Goal: Communication & Community: Answer question/provide support

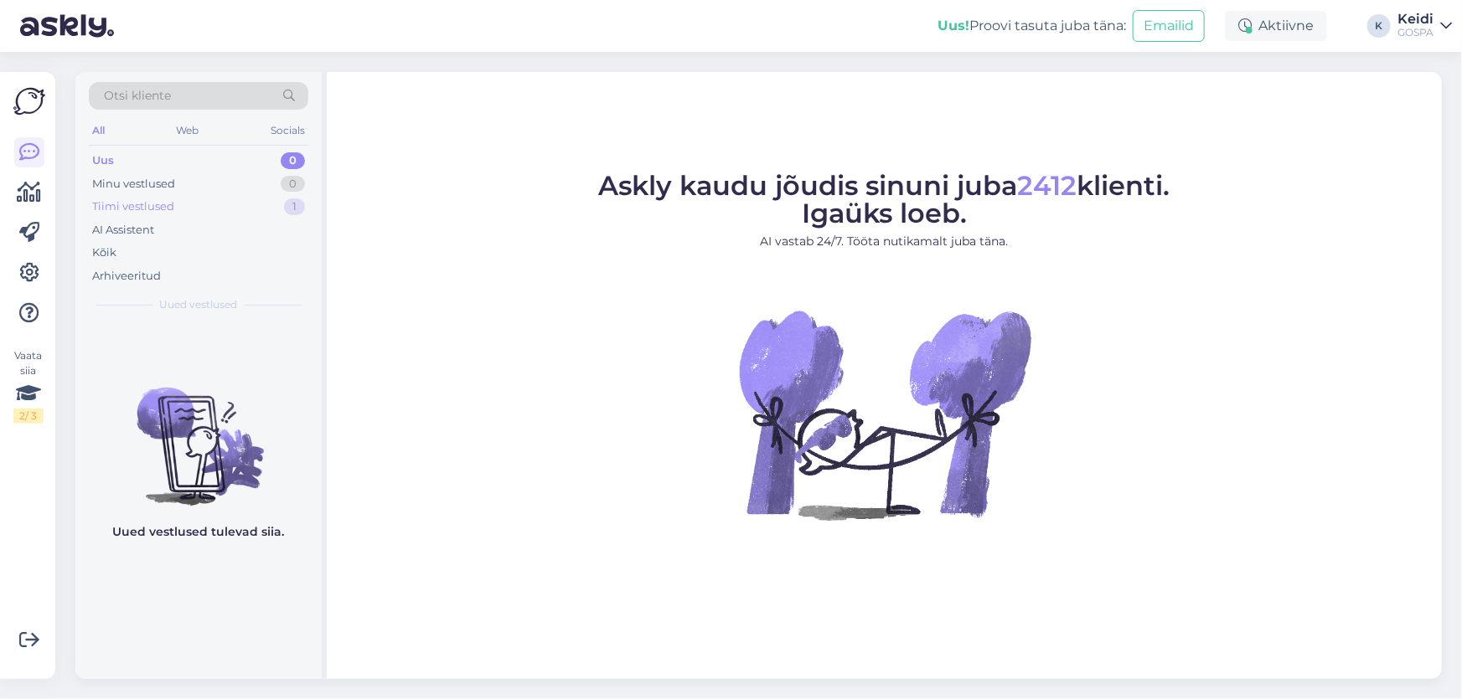
click at [179, 200] on div "Tiimi vestlused 1" at bounding box center [198, 206] width 219 height 23
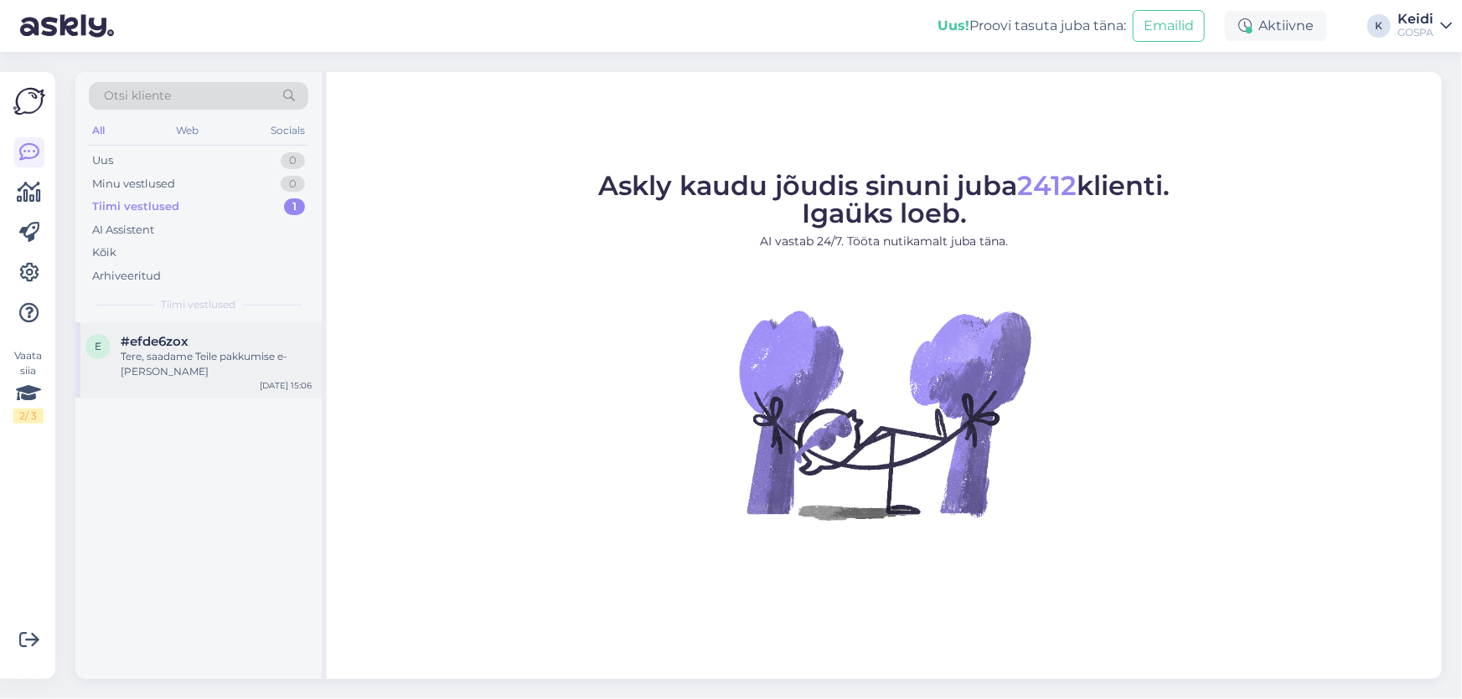
click at [183, 337] on span "#efde6zox" at bounding box center [155, 341] width 68 height 15
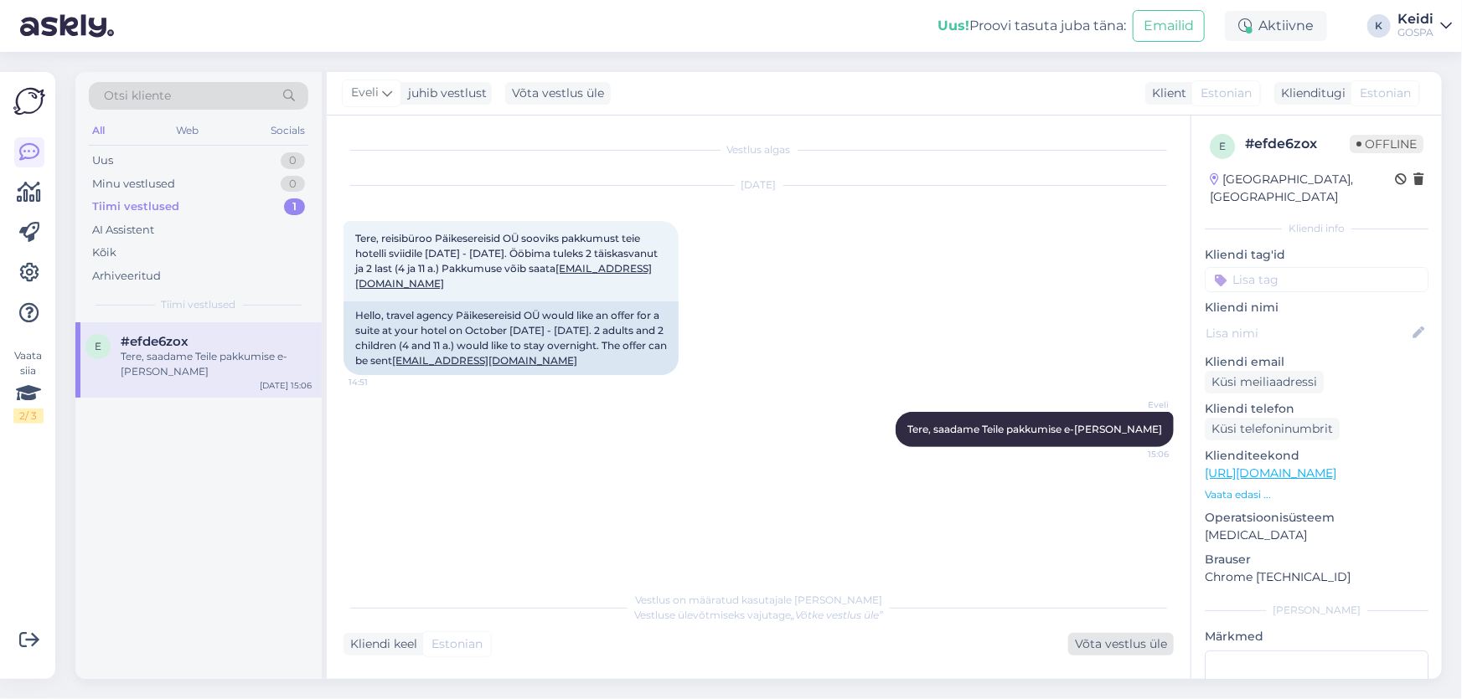
click at [1106, 648] on div "Võta vestlus üle" at bounding box center [1121, 644] width 106 height 23
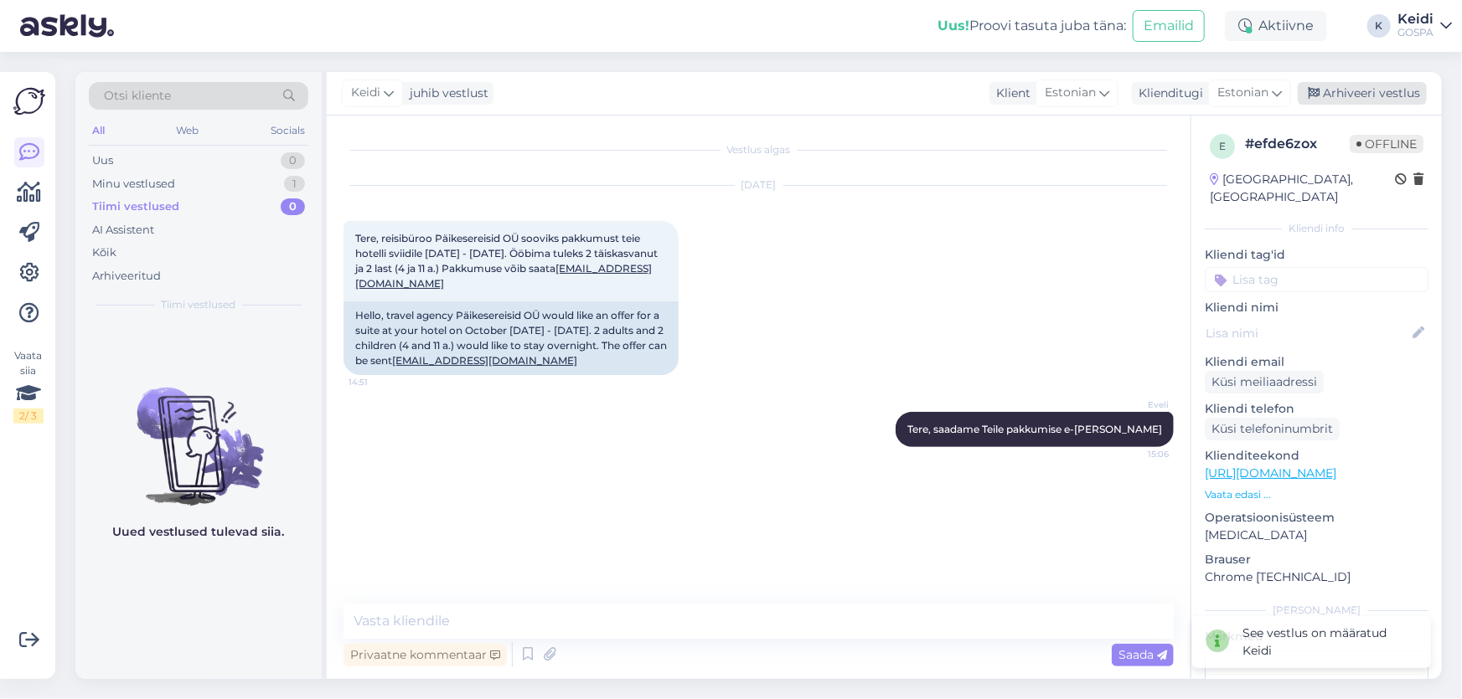
click at [1359, 86] on div "Arhiveeri vestlus" at bounding box center [1361, 93] width 129 height 23
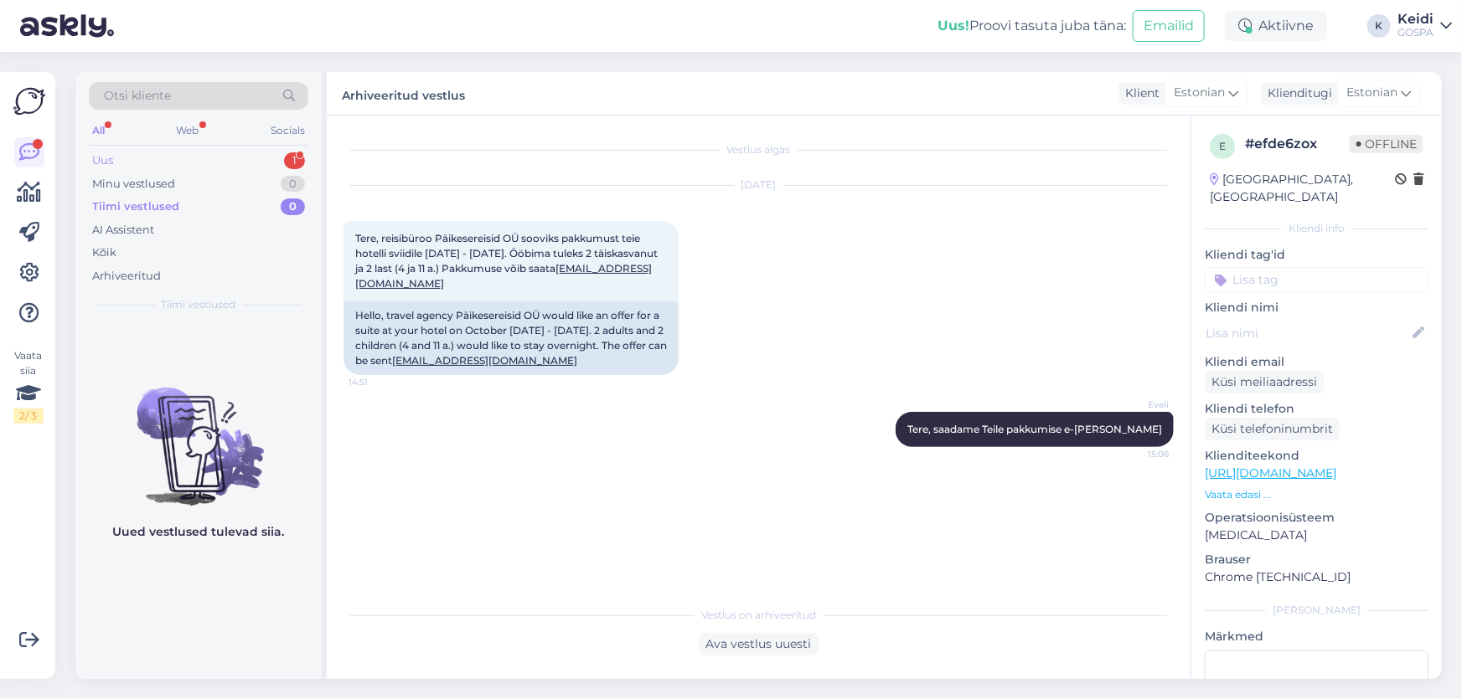
click at [140, 157] on div "Uus 1" at bounding box center [198, 160] width 219 height 23
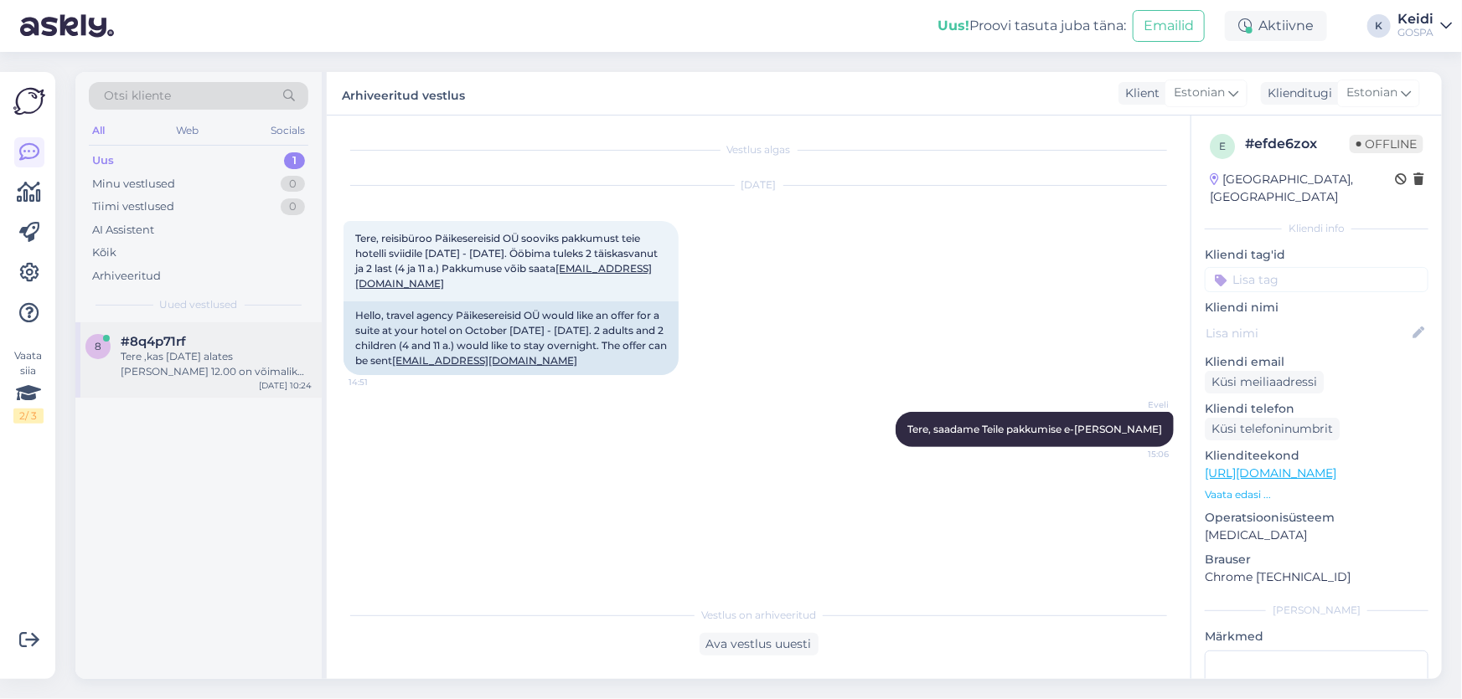
click at [195, 369] on div "Tere ,kas [DATE] alates [PERSON_NAME] 12.00 on võimalik saada järgmisi protsedu…" at bounding box center [216, 364] width 191 height 30
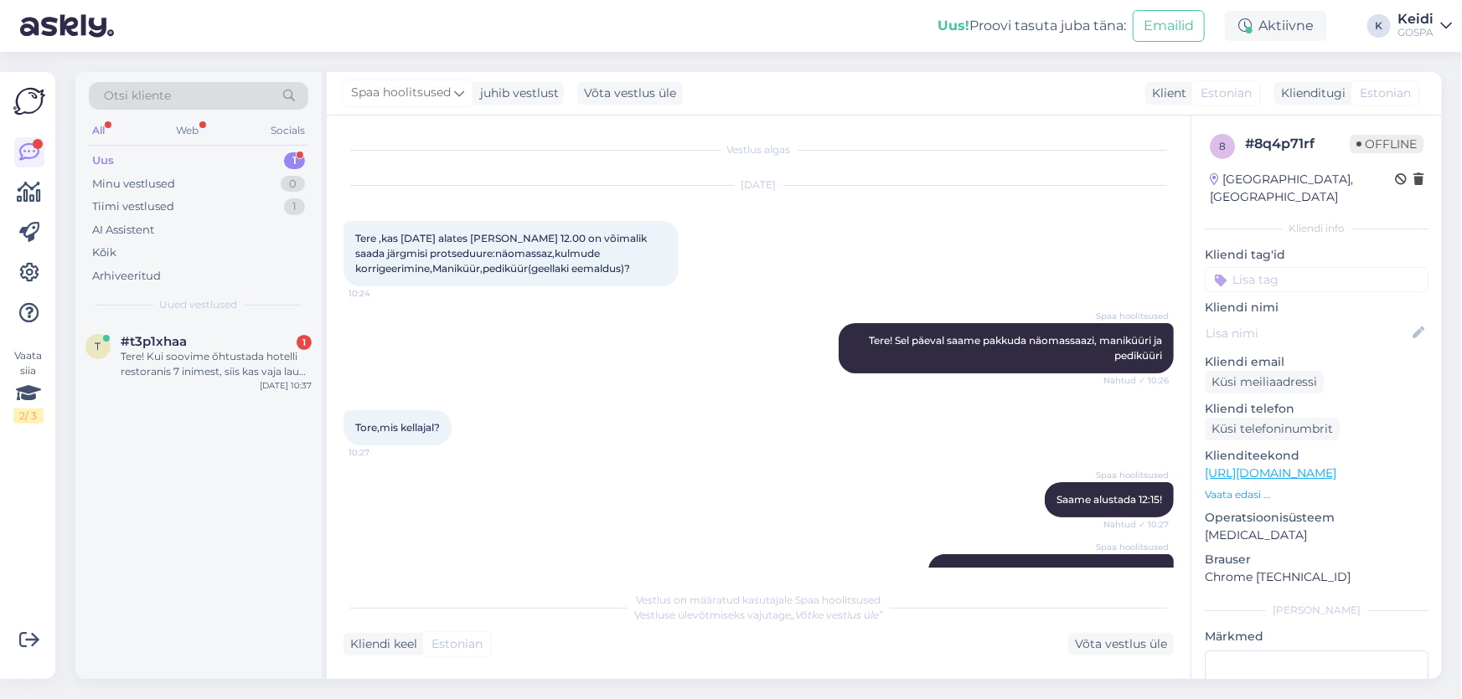
scroll to position [558, 0]
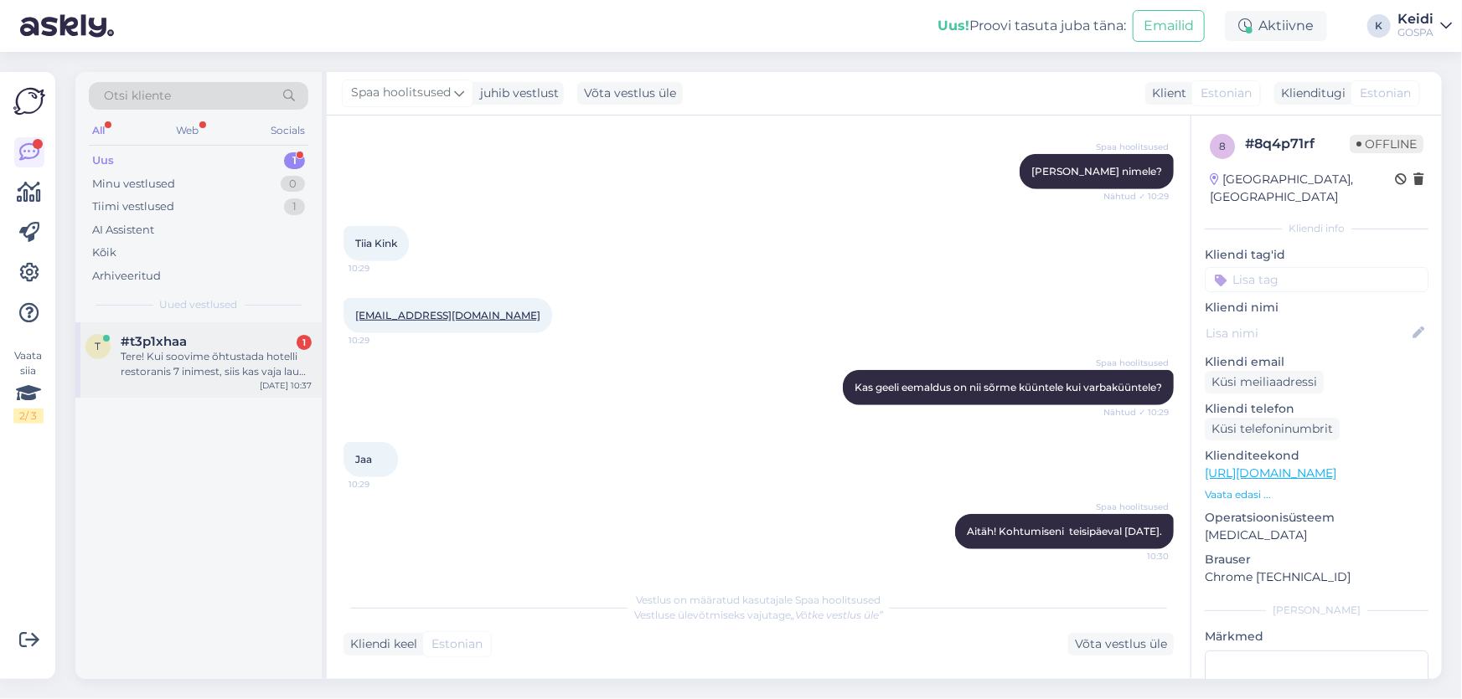
click at [224, 334] on div "#t3p1xhaa 1" at bounding box center [216, 341] width 191 height 15
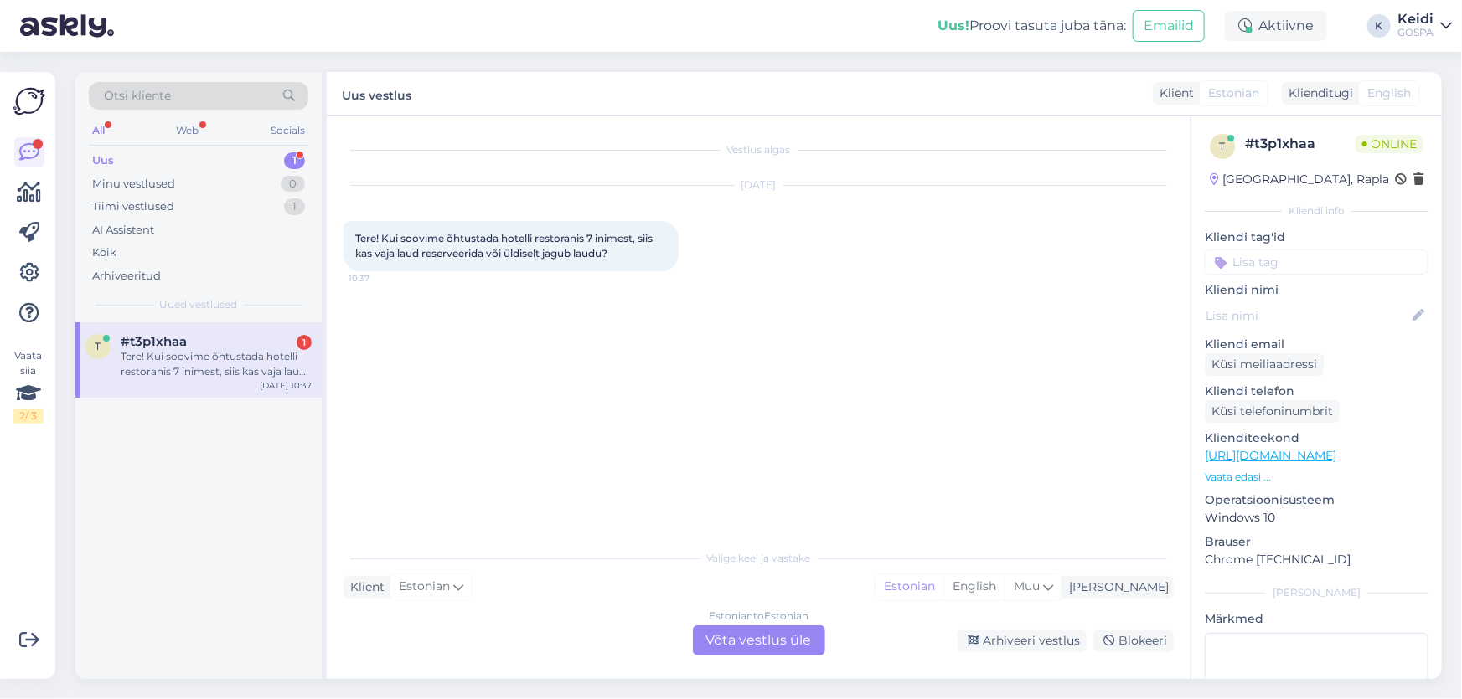
click at [753, 645] on div "Estonian to Estonian Võta vestlus üle" at bounding box center [759, 641] width 132 height 30
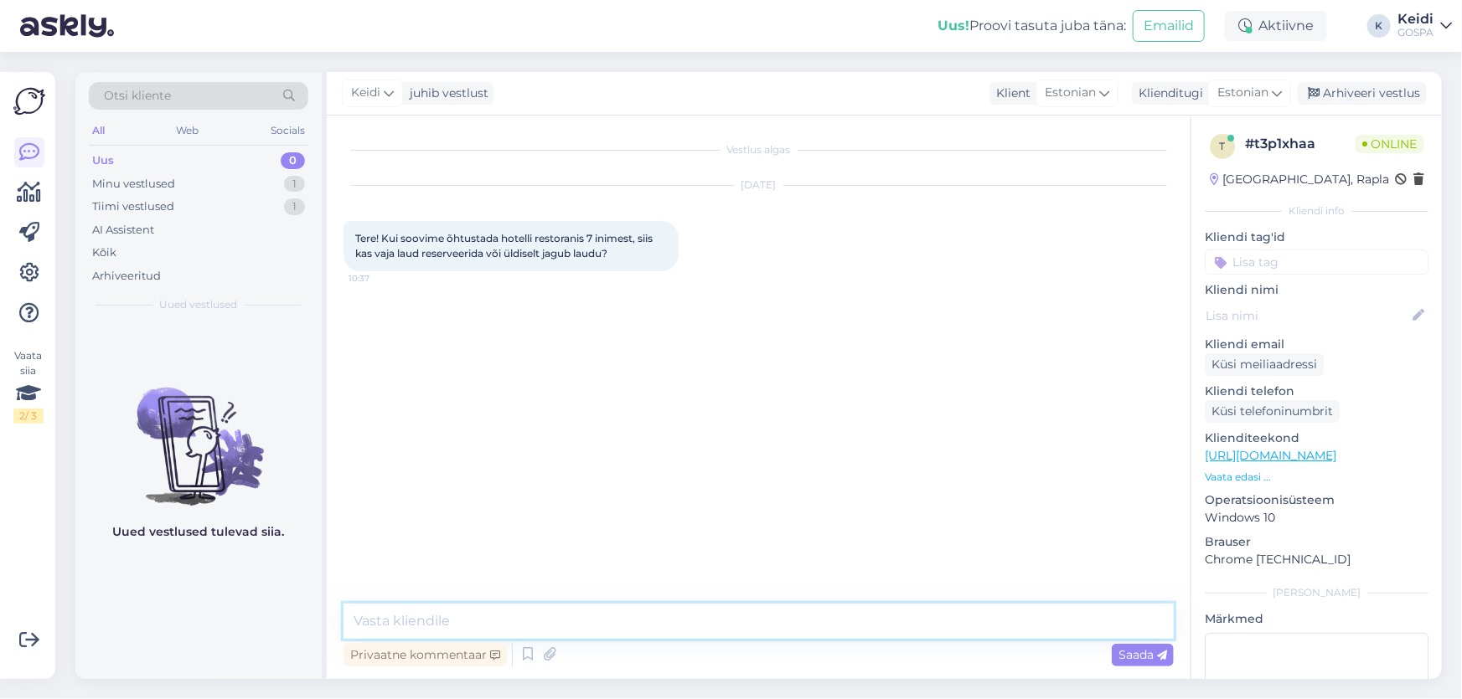
click at [719, 637] on textarea at bounding box center [758, 621] width 830 height 35
type textarea "[PERSON_NAME], soovitame ikka laua igaks juhuks kinni panna"
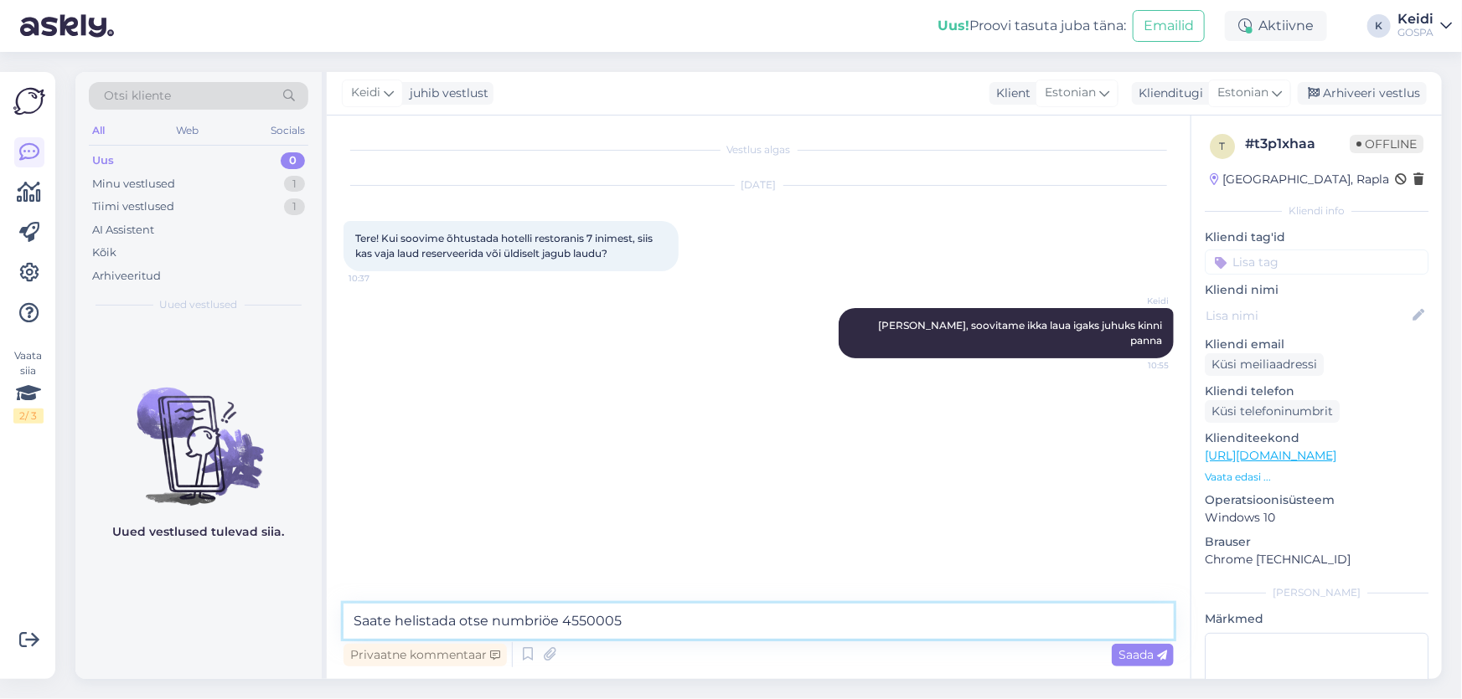
click at [550, 617] on textarea "Saate helistada otse numbriöe 4550005" at bounding box center [758, 621] width 830 height 35
type textarea "Saate helistada otse numbrile 4550005"
click at [1133, 650] on span "Saada" at bounding box center [1142, 654] width 49 height 15
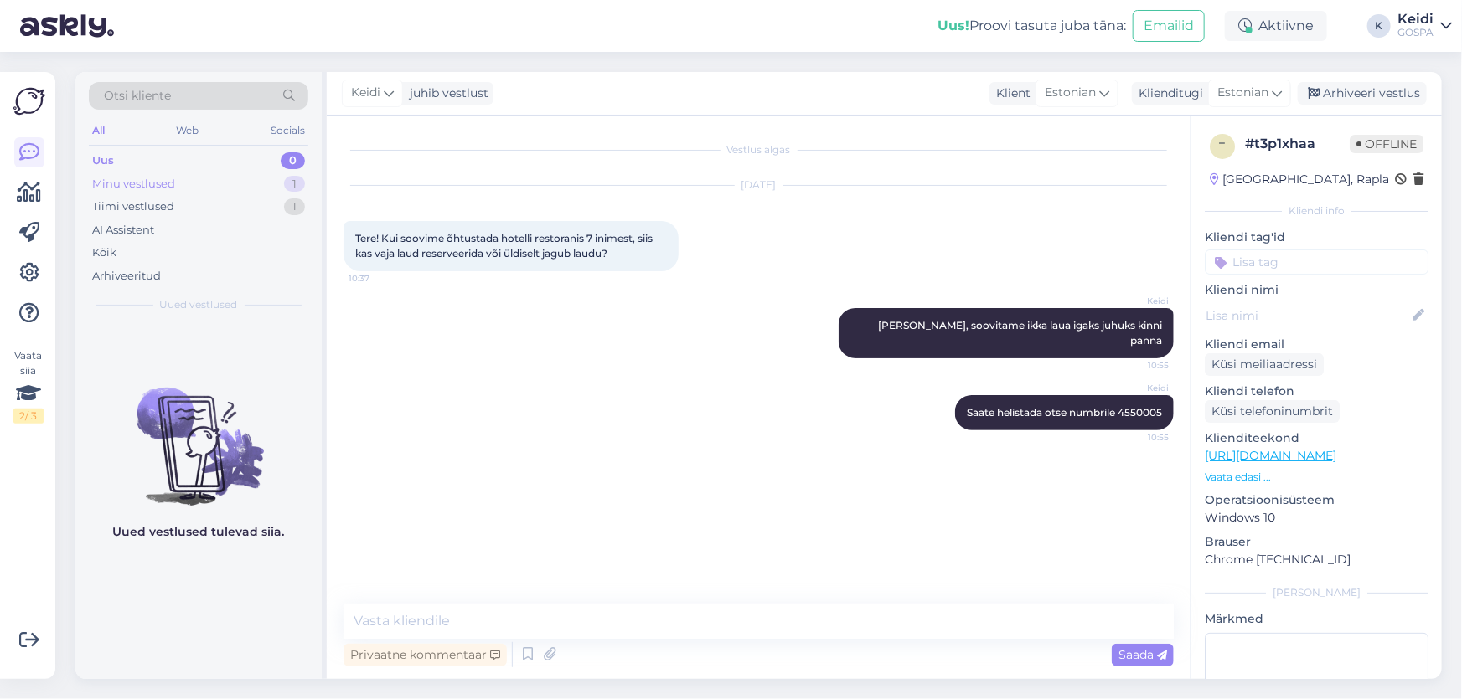
click at [197, 183] on div "Minu vestlused 1" at bounding box center [198, 184] width 219 height 23
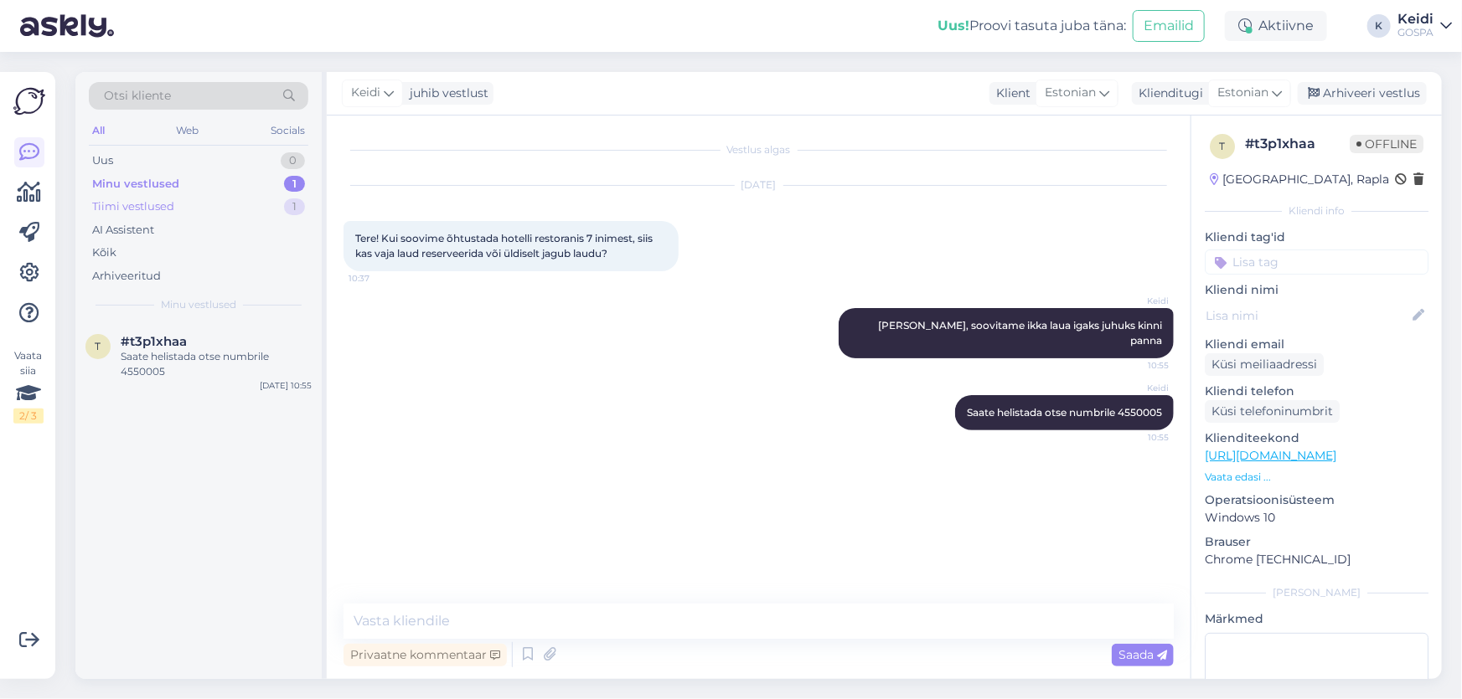
click at [140, 207] on div "Tiimi vestlused" at bounding box center [133, 207] width 82 height 17
click at [135, 353] on div "Aitäh! Kohtumiseni teisipäeval [DATE]." at bounding box center [216, 364] width 191 height 30
